Goal: Navigation & Orientation: Find specific page/section

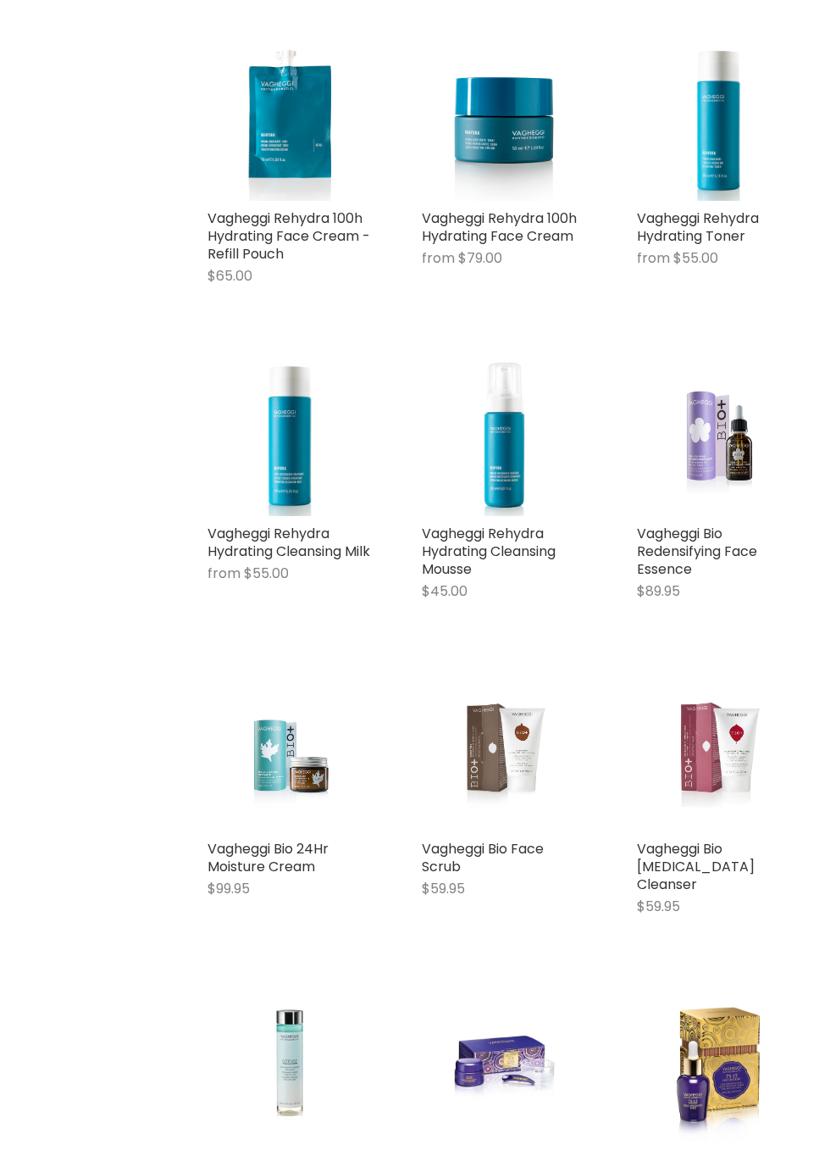
scroll to position [4045, 0]
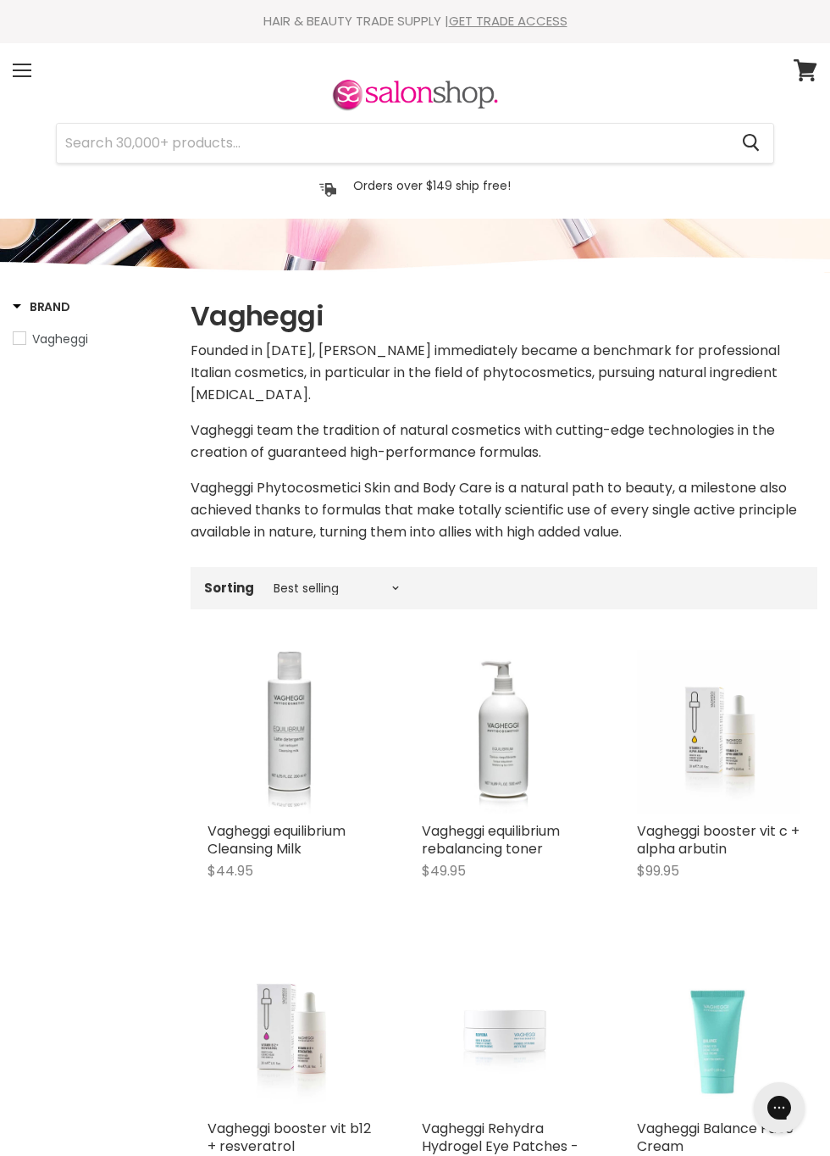
click at [30, 58] on div "Menu" at bounding box center [22, 70] width 36 height 39
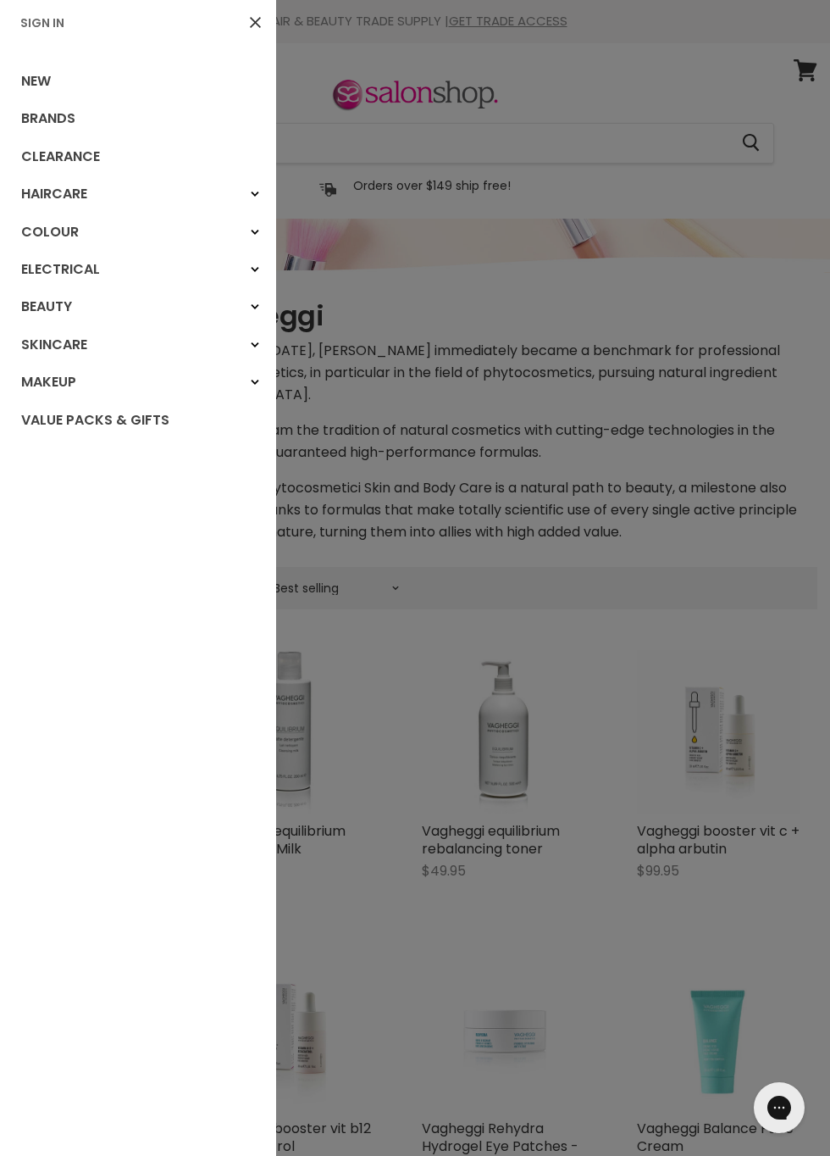
click at [54, 117] on link "Brands" at bounding box center [137, 118] width 275 height 37
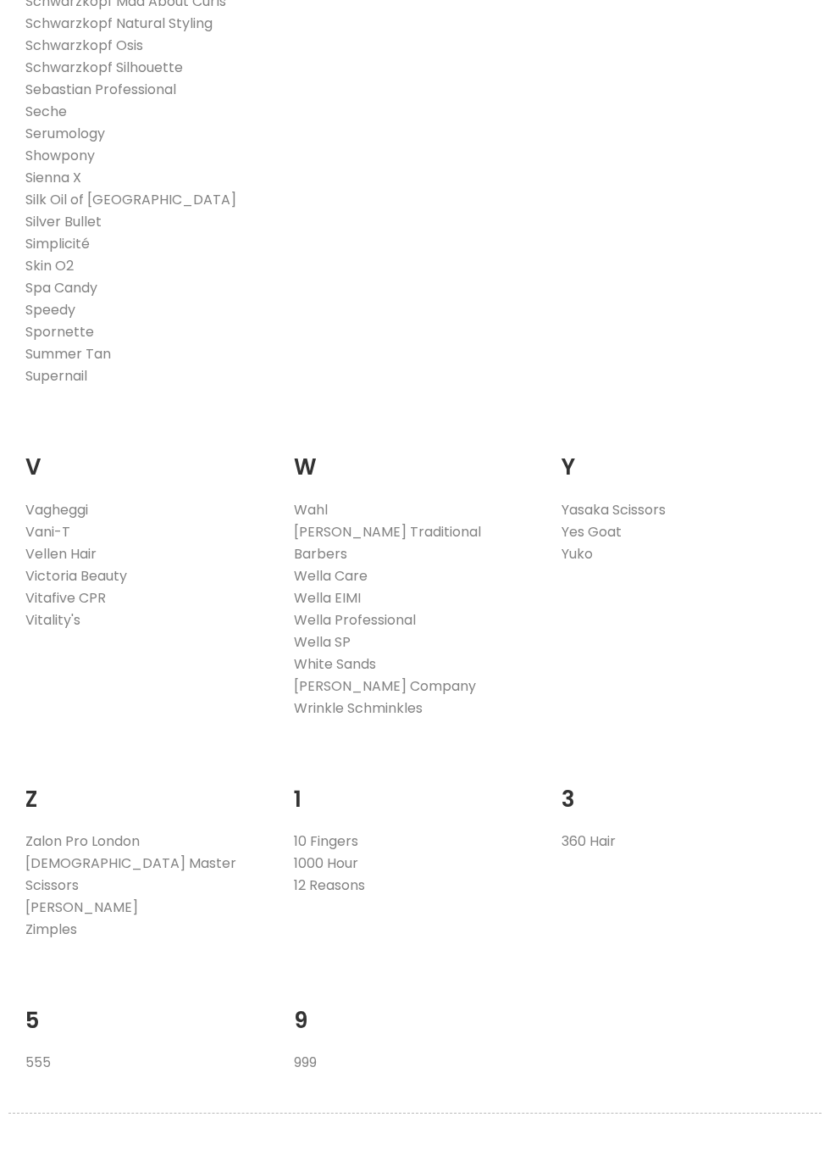
scroll to position [3787, 0]
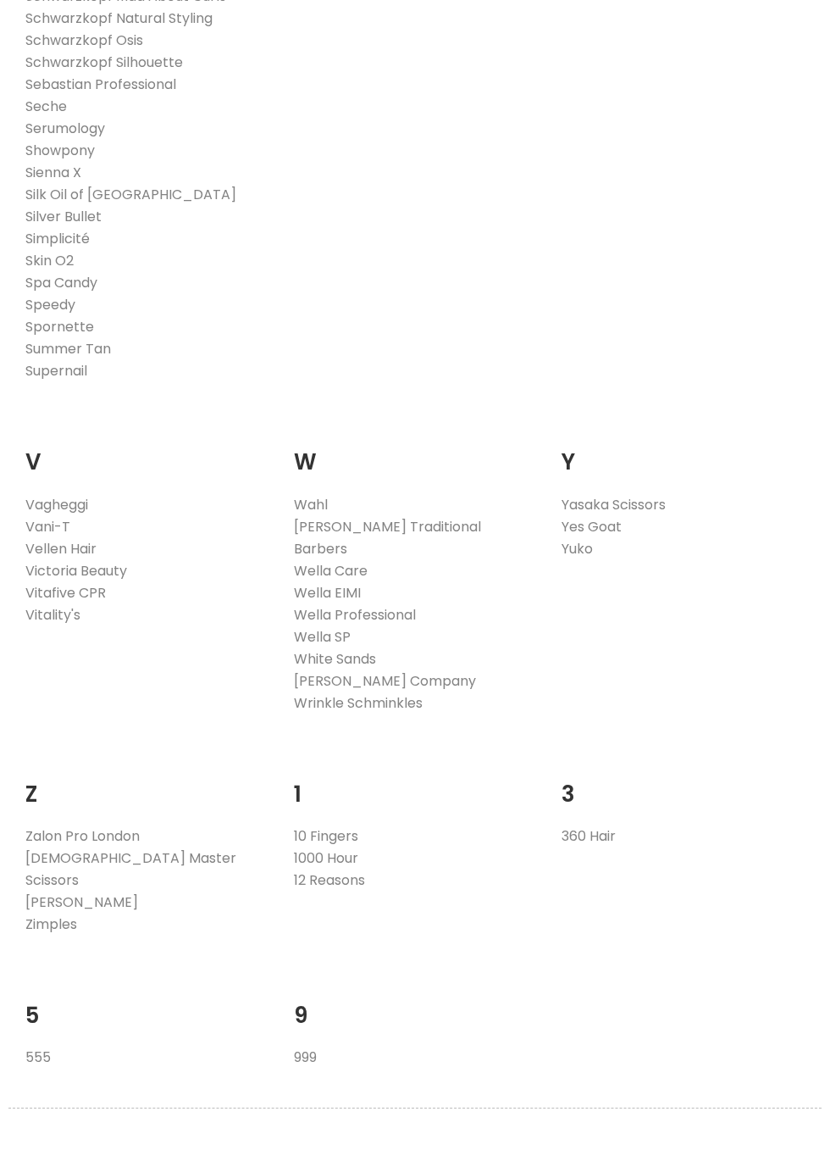
click at [79, 495] on link "Vagheggi" at bounding box center [56, 504] width 63 height 19
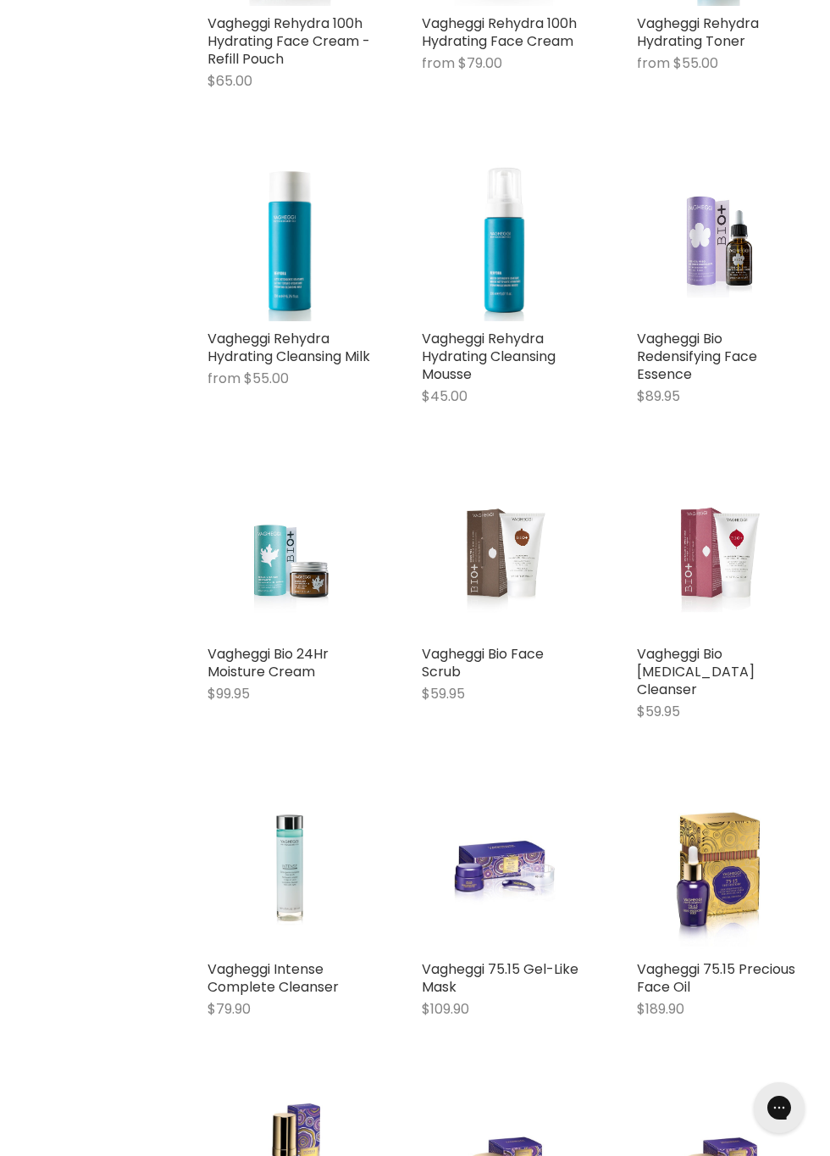
scroll to position [5229, 0]
